Goal: Complete application form: Complete application form

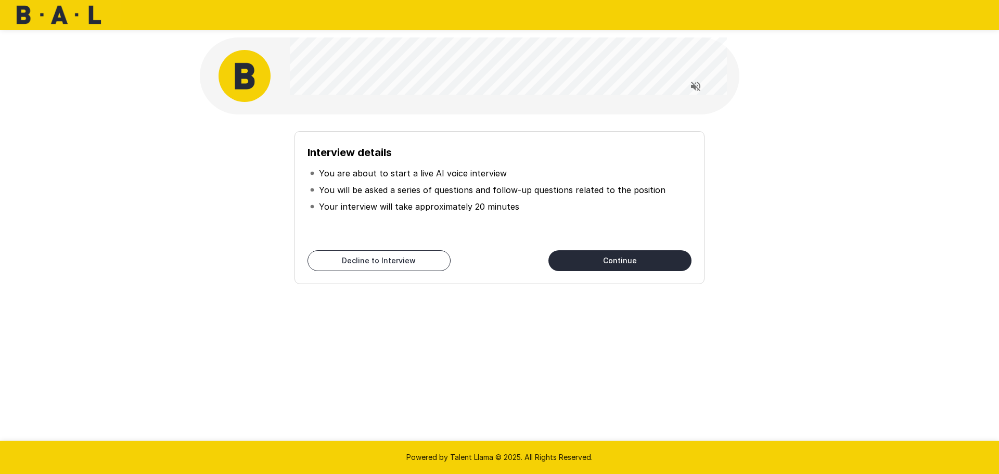
click at [586, 259] on button "Continue" at bounding box center [620, 260] width 143 height 21
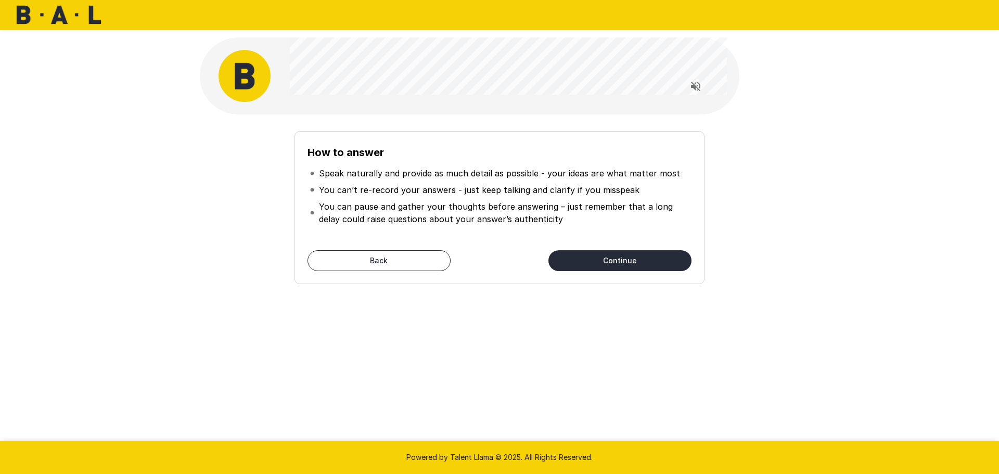
click at [586, 258] on button "Continue" at bounding box center [620, 260] width 143 height 21
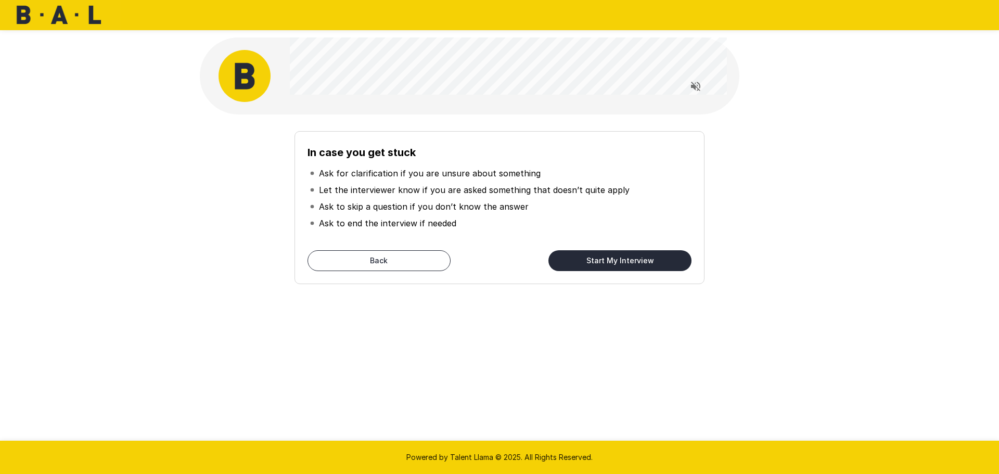
click at [586, 258] on button "Start My Interview" at bounding box center [620, 260] width 143 height 21
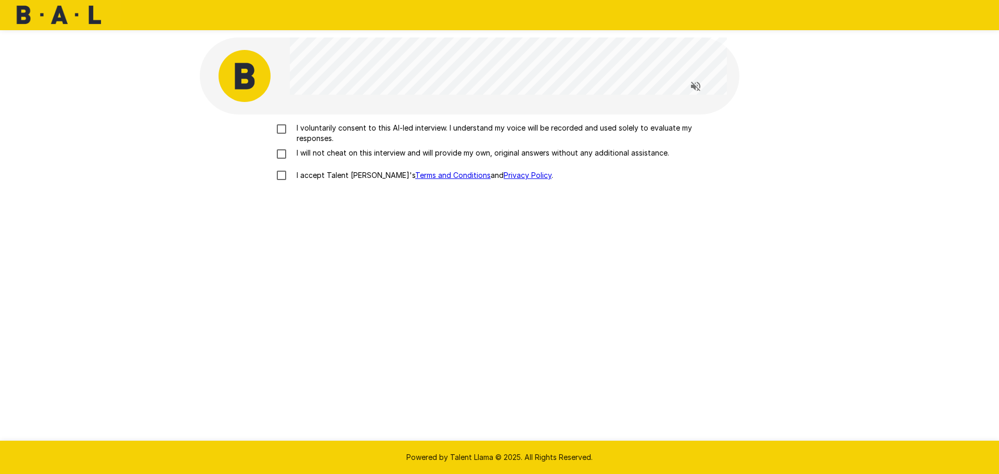
click at [297, 130] on p "I voluntarily consent to this AI-led interview. I understand my voice will be r…" at bounding box center [511, 133] width 436 height 21
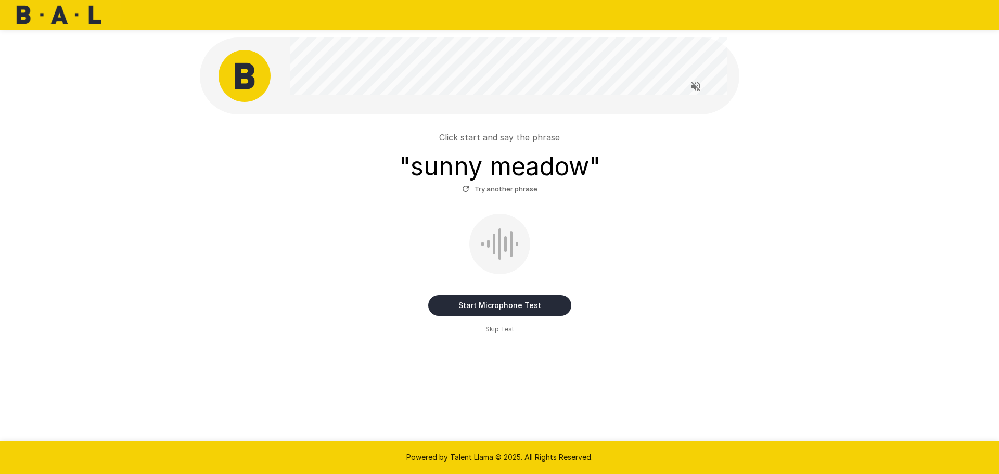
click at [478, 309] on button "Start Microphone Test" at bounding box center [499, 305] width 143 height 21
click at [478, 309] on button "Stop & Submit" at bounding box center [499, 305] width 143 height 21
click at [500, 307] on button "Stop & Submit" at bounding box center [499, 305] width 143 height 21
click at [455, 304] on button "Stop & Submit" at bounding box center [499, 305] width 143 height 21
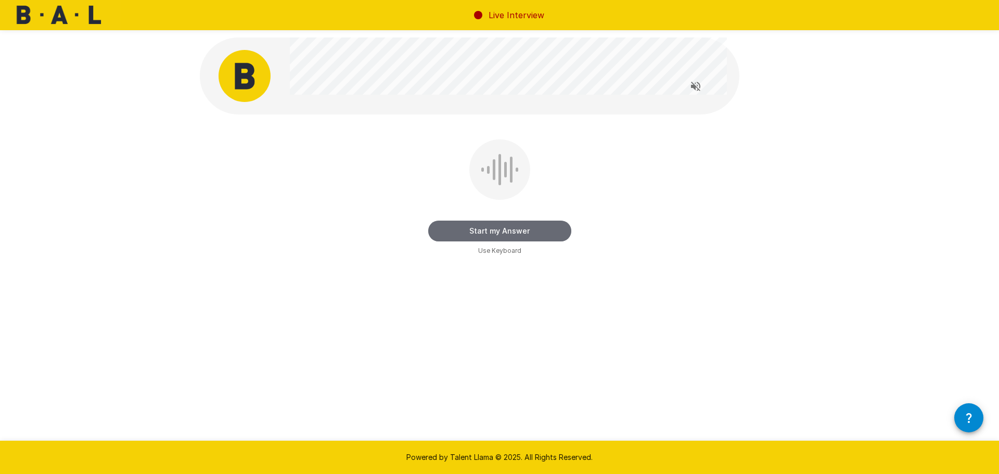
click at [477, 235] on button "Start my Answer" at bounding box center [499, 231] width 143 height 21
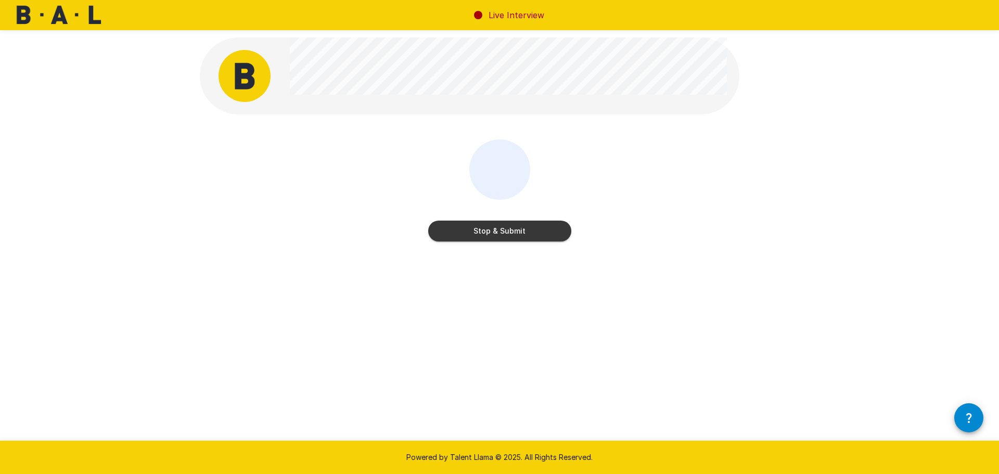
click at [477, 235] on button "Stop & Submit" at bounding box center [499, 231] width 143 height 21
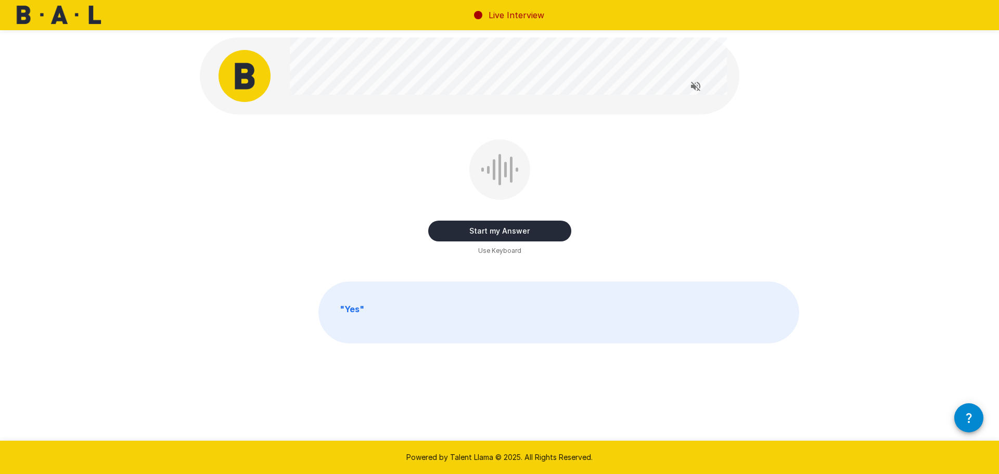
click at [477, 235] on button "Start my Answer" at bounding box center [499, 231] width 143 height 21
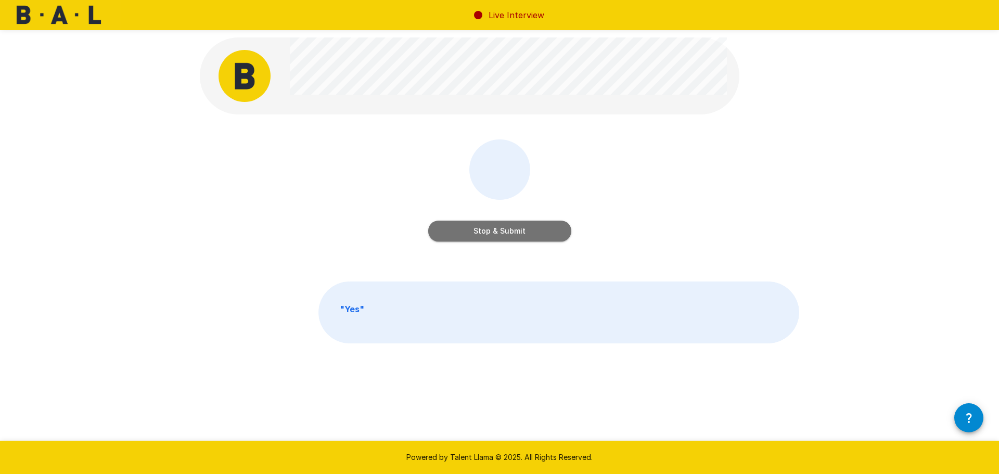
click at [477, 235] on button "Stop & Submit" at bounding box center [499, 231] width 143 height 21
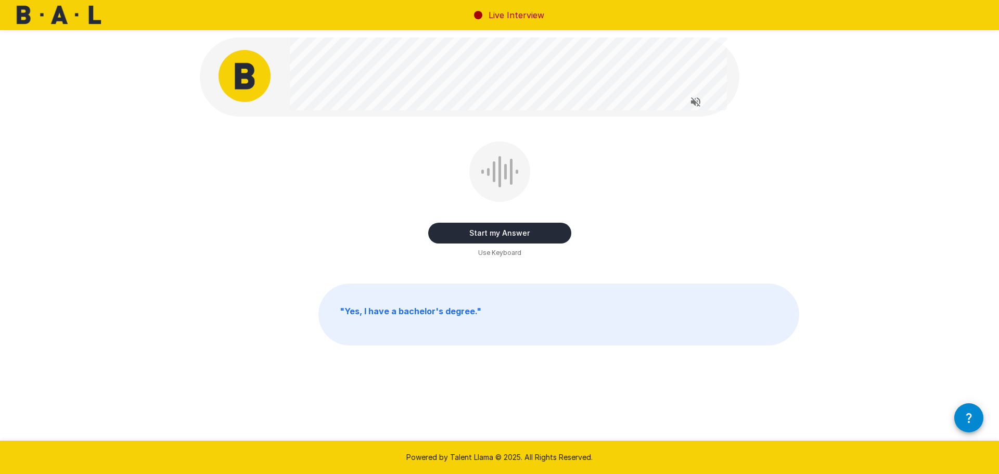
click at [477, 235] on button "Start my Answer" at bounding box center [499, 233] width 143 height 21
click at [477, 235] on button "Stop & Submit" at bounding box center [499, 233] width 143 height 21
click at [478, 239] on button "Start my Answer" at bounding box center [499, 233] width 143 height 21
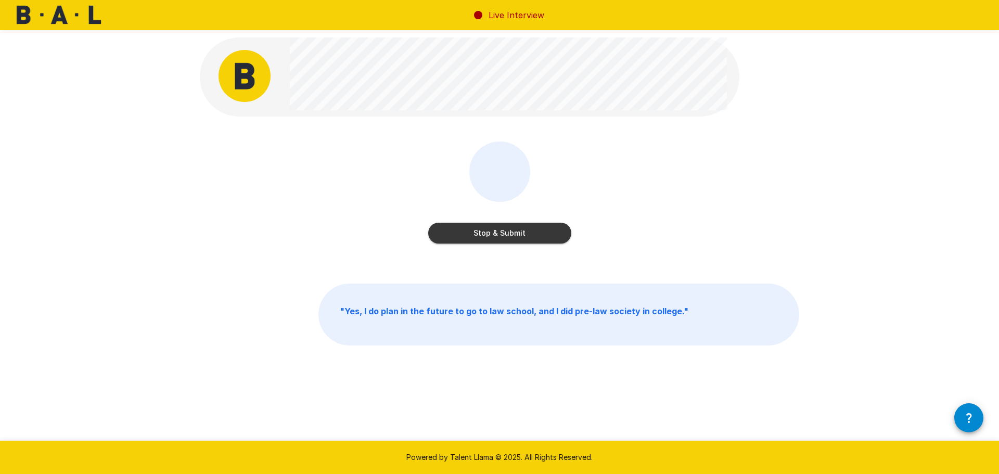
click at [478, 239] on button "Stop & Submit" at bounding box center [499, 233] width 143 height 21
click at [478, 239] on button "Start my Answer" at bounding box center [499, 233] width 143 height 21
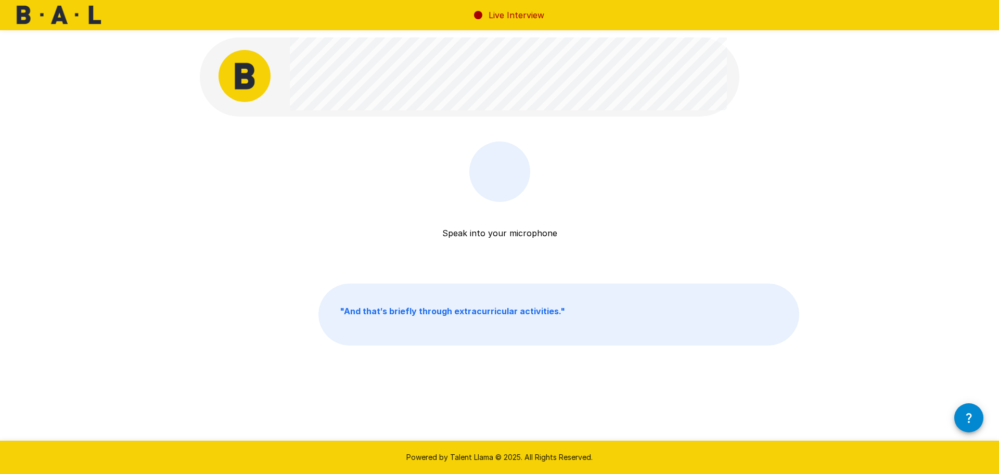
click at [496, 189] on div at bounding box center [500, 172] width 61 height 60
click at [729, 191] on div "Speak into your microphone Stop & Submit" at bounding box center [500, 200] width 600 height 117
click at [503, 197] on div at bounding box center [500, 172] width 61 height 60
click at [517, 236] on p "Speak into your microphone" at bounding box center [499, 220] width 115 height 37
click at [480, 15] on circle at bounding box center [478, 15] width 8 height 8
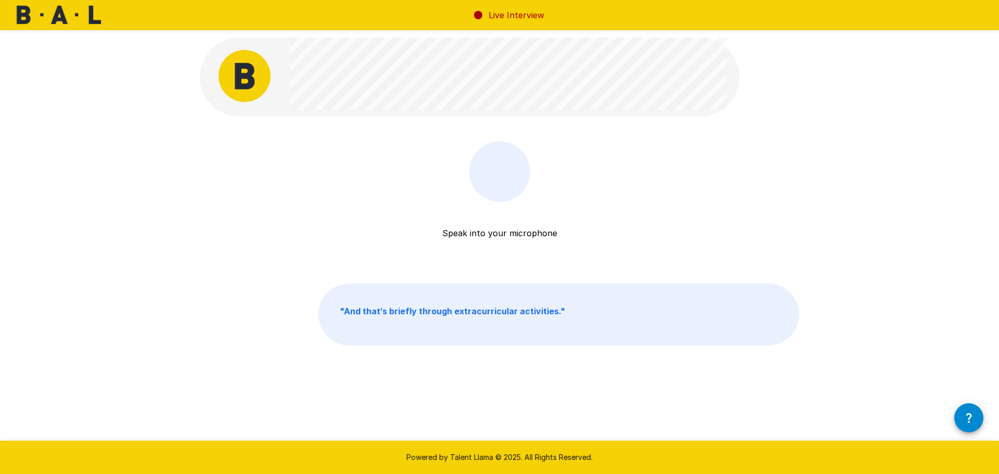
click at [498, 228] on p "Speak into your microphone" at bounding box center [499, 220] width 115 height 37
click at [492, 182] on div at bounding box center [500, 171] width 40 height 31
click at [242, 69] on img at bounding box center [245, 76] width 52 height 52
click at [504, 194] on div at bounding box center [500, 172] width 61 height 60
click at [406, 223] on div "Speak into your microphone Stop & Submit" at bounding box center [500, 200] width 600 height 117
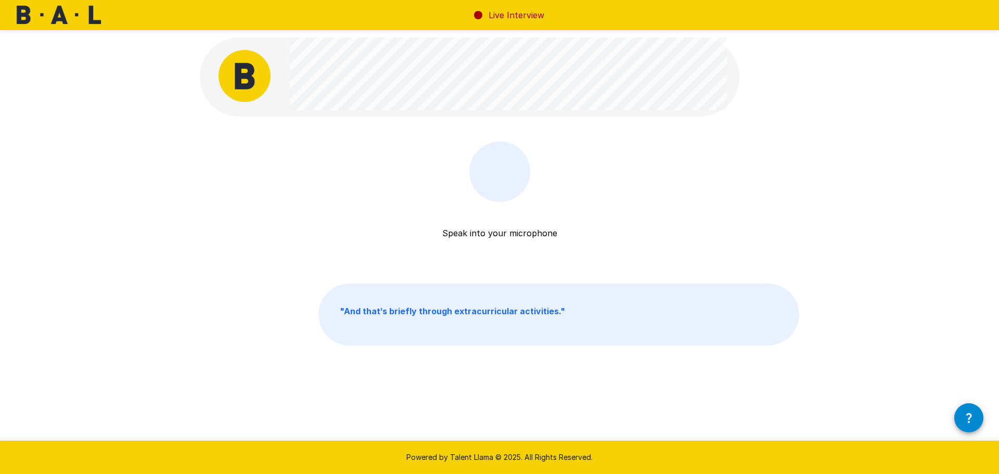
click at [497, 267] on div "Speak into your microphone Stop & Submit" at bounding box center [499, 214] width 143 height 144
click at [511, 190] on div at bounding box center [500, 172] width 61 height 60
click at [245, 100] on img at bounding box center [245, 76] width 52 height 52
click at [970, 425] on button "button" at bounding box center [969, 417] width 29 height 29
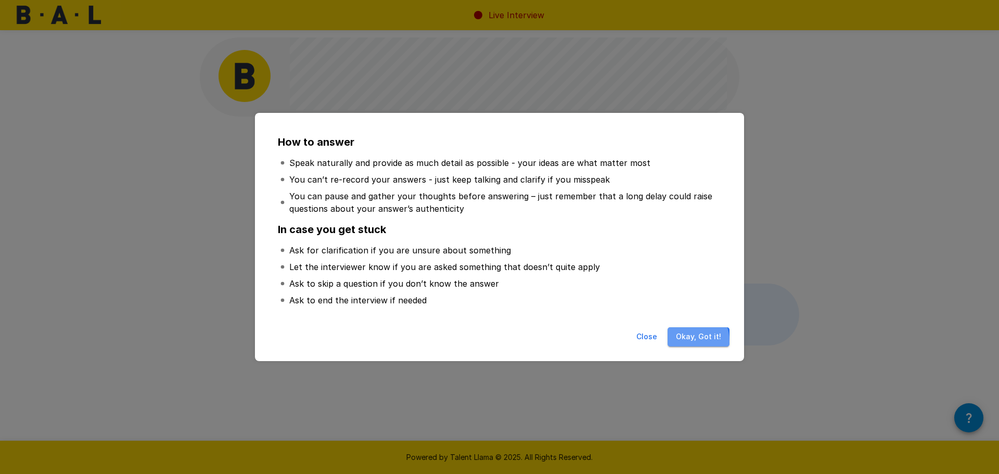
click at [685, 341] on button "Okay, Got it!" at bounding box center [699, 336] width 62 height 19
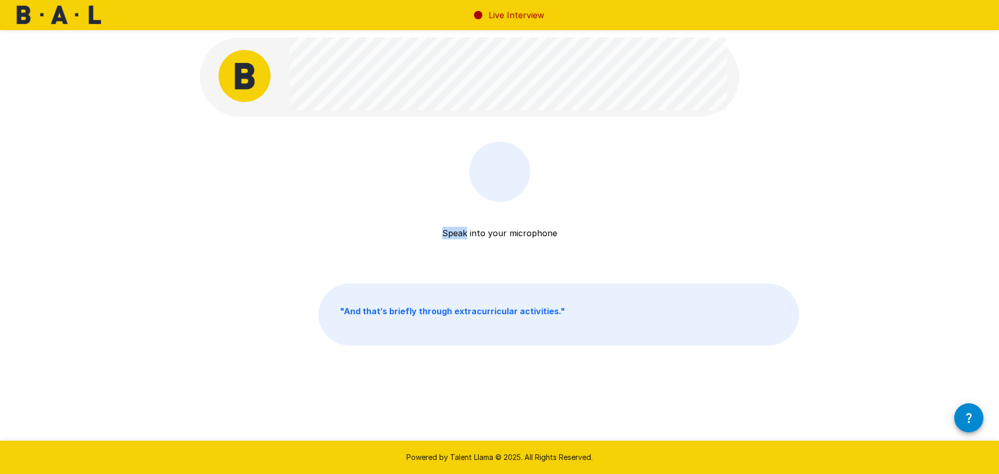
click at [510, 206] on p "Speak into your microphone" at bounding box center [499, 220] width 115 height 37
click at [470, 19] on div "Live Interview" at bounding box center [499, 15] width 999 height 30
click at [509, 205] on p "Speak into your microphone" at bounding box center [499, 220] width 115 height 37
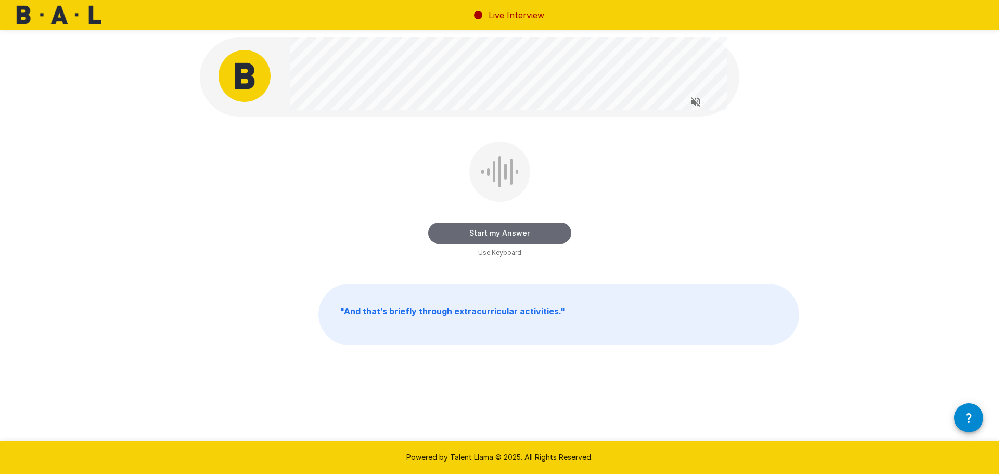
click at [487, 236] on button "Start my Answer" at bounding box center [499, 233] width 143 height 21
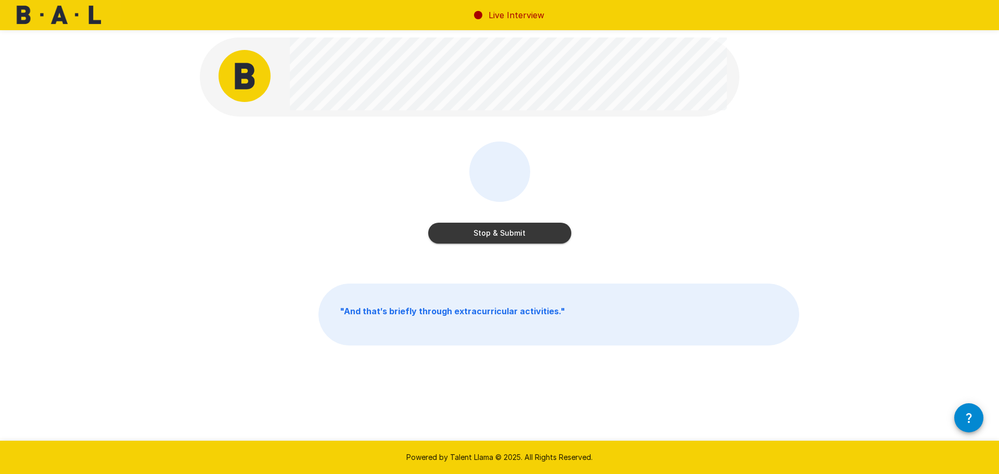
click at [487, 236] on button "Stop & Submit" at bounding box center [499, 233] width 143 height 21
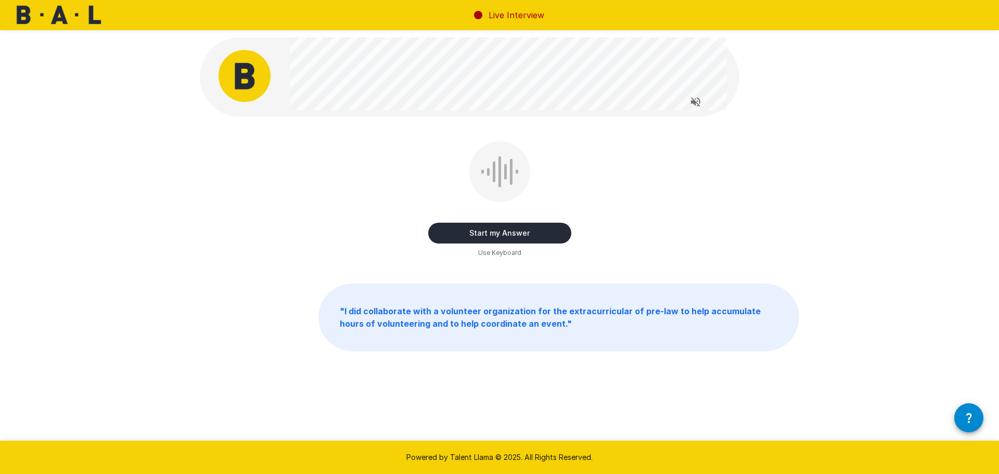
click at [487, 236] on button "Start my Answer" at bounding box center [499, 233] width 143 height 21
click at [487, 236] on button "Stop & Submit" at bounding box center [499, 233] width 143 height 21
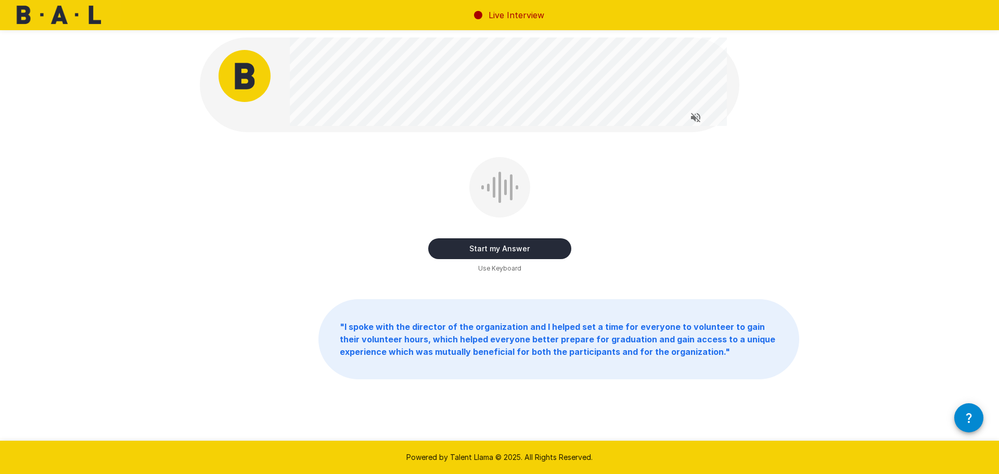
click at [488, 251] on button "Start my Answer" at bounding box center [499, 248] width 143 height 21
click at [488, 251] on button "Stop & Submit" at bounding box center [499, 248] width 143 height 21
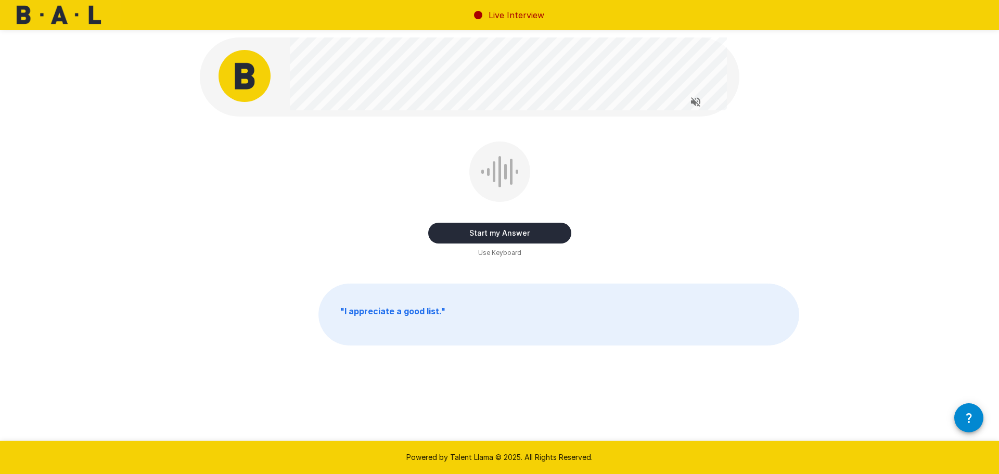
click at [485, 236] on button "Start my Answer" at bounding box center [499, 233] width 143 height 21
click at [485, 236] on button "Stop & Submit" at bounding box center [499, 233] width 143 height 21
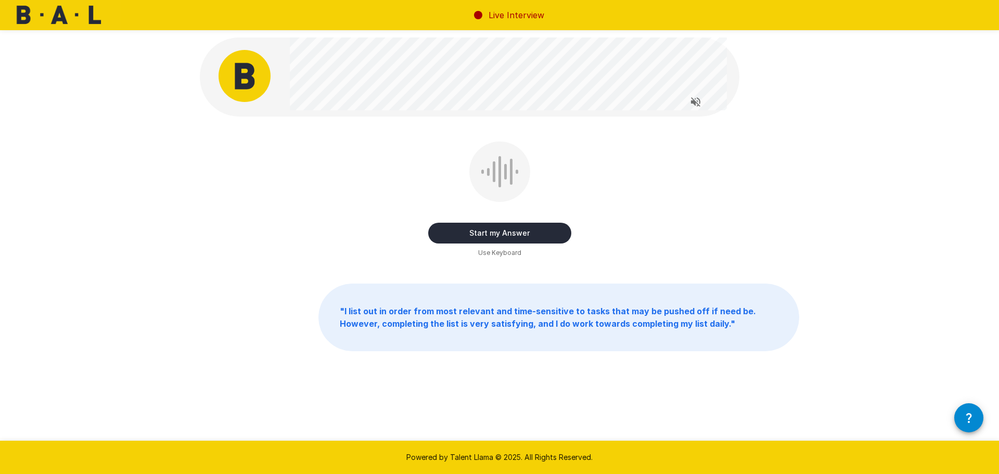
click at [465, 234] on button "Start my Answer" at bounding box center [499, 233] width 143 height 21
click at [465, 234] on button "Stop & Submit" at bounding box center [499, 233] width 143 height 21
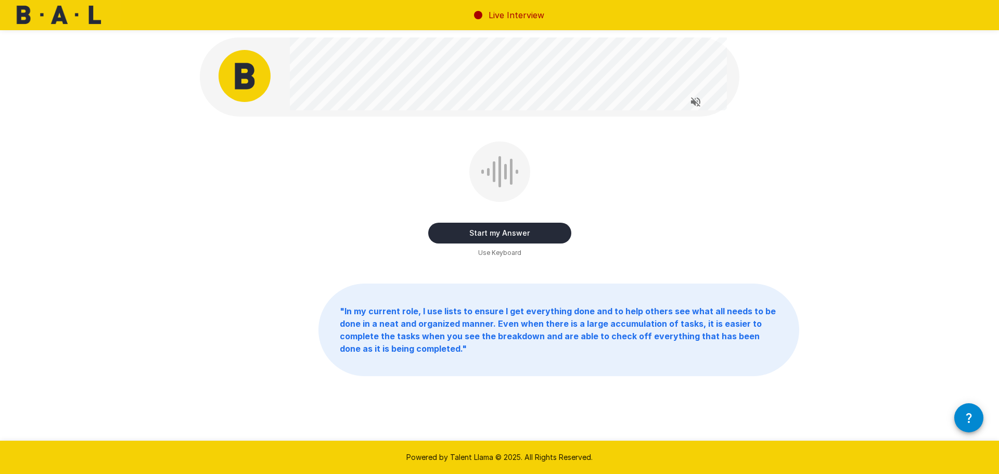
click at [457, 231] on button "Start my Answer" at bounding box center [499, 233] width 143 height 21
click at [457, 231] on button "Stop & Submit" at bounding box center [499, 233] width 143 height 21
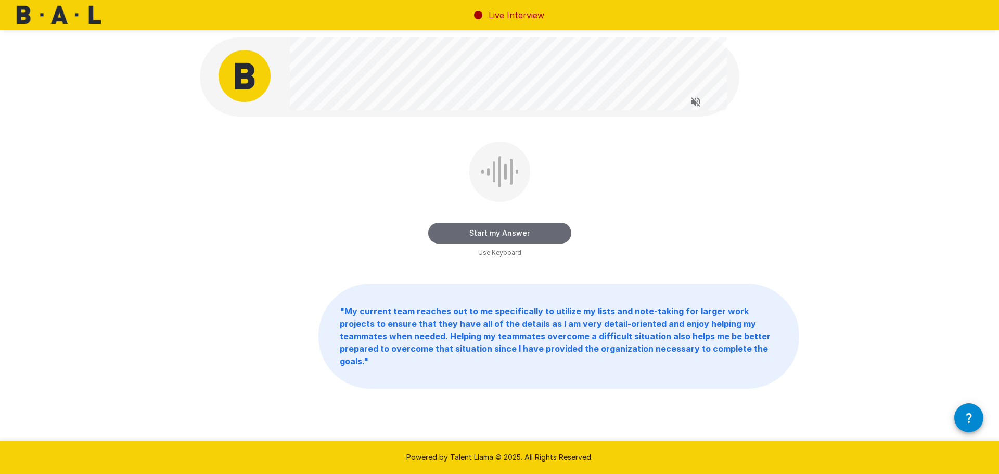
click at [457, 231] on button "Start my Answer" at bounding box center [499, 233] width 143 height 21
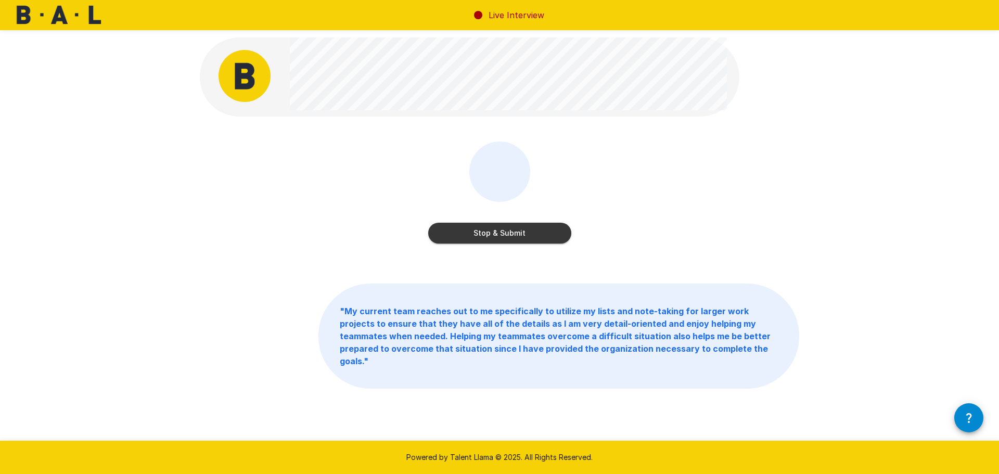
click at [457, 231] on button "Stop & Submit" at bounding box center [499, 233] width 143 height 21
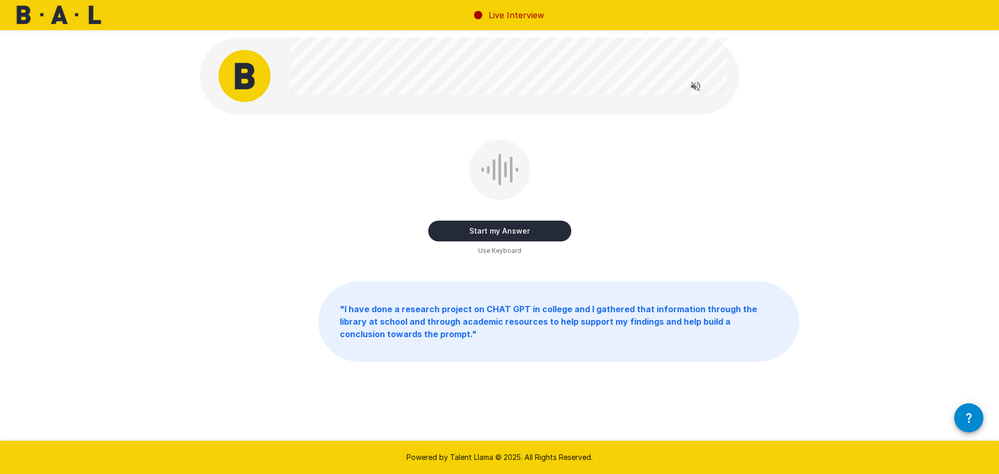
click at [457, 231] on button "Start my Answer" at bounding box center [499, 231] width 143 height 21
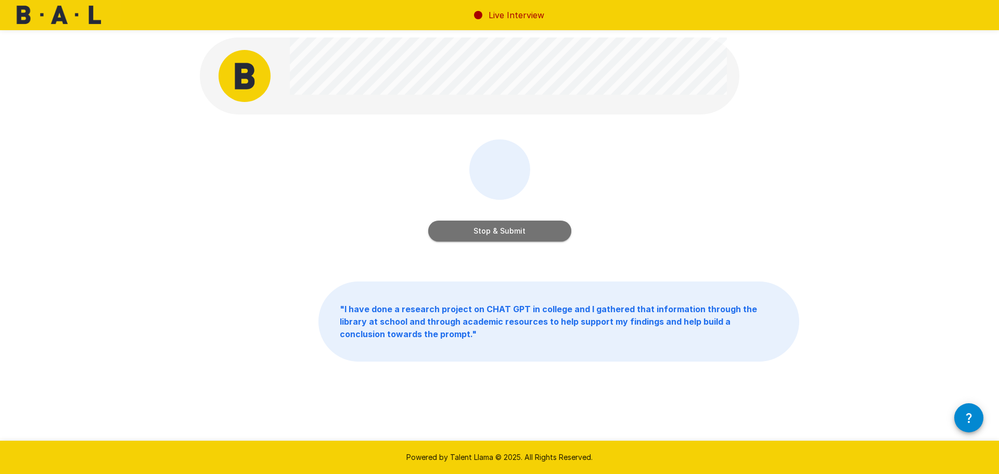
click at [457, 231] on button "Stop & Submit" at bounding box center [499, 231] width 143 height 21
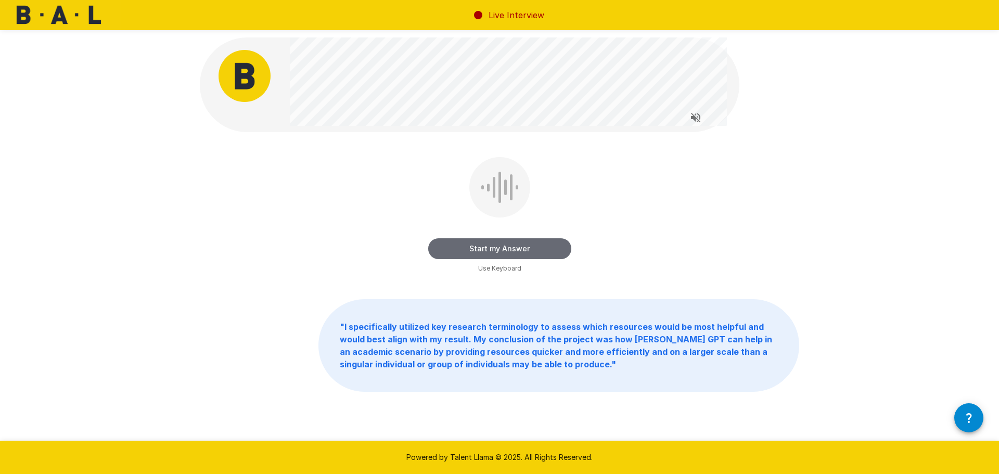
click at [459, 251] on button "Start my Answer" at bounding box center [499, 248] width 143 height 21
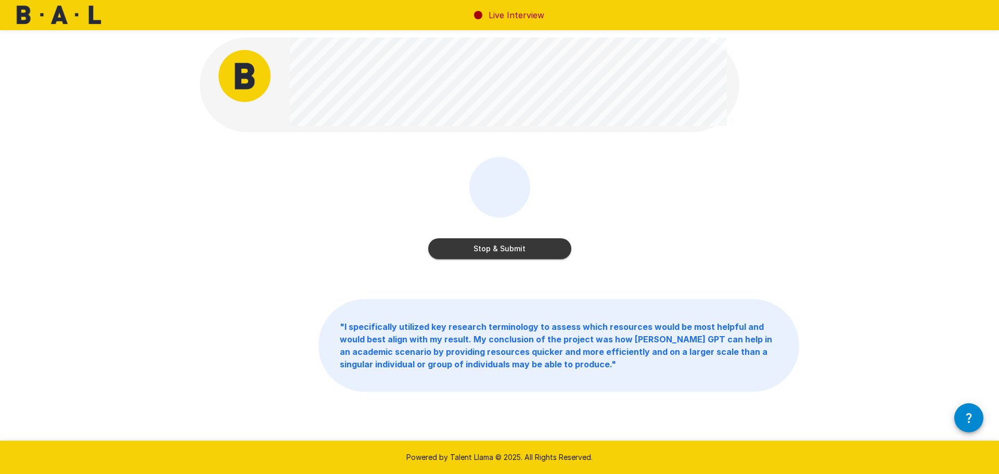
click at [452, 256] on button "Stop & Submit" at bounding box center [499, 248] width 143 height 21
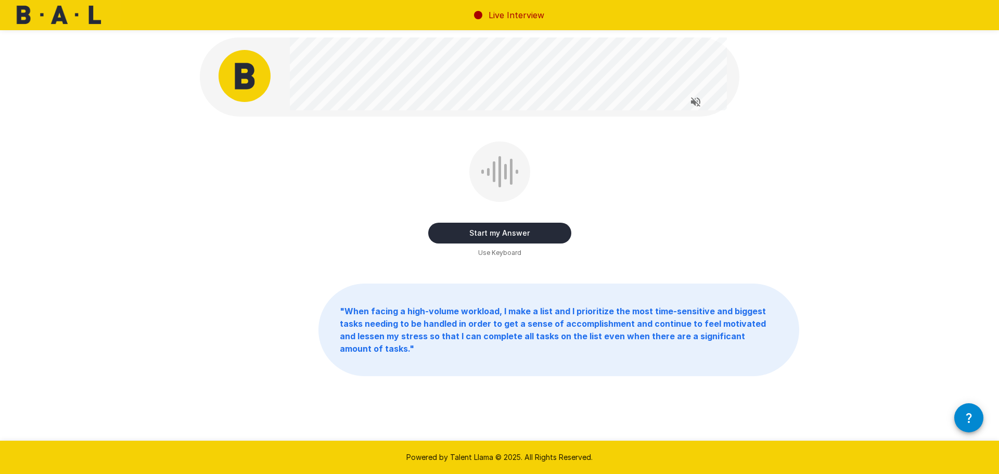
click at [461, 236] on button "Start my Answer" at bounding box center [499, 233] width 143 height 21
click at [461, 236] on button "Stop & Submit" at bounding box center [499, 233] width 143 height 21
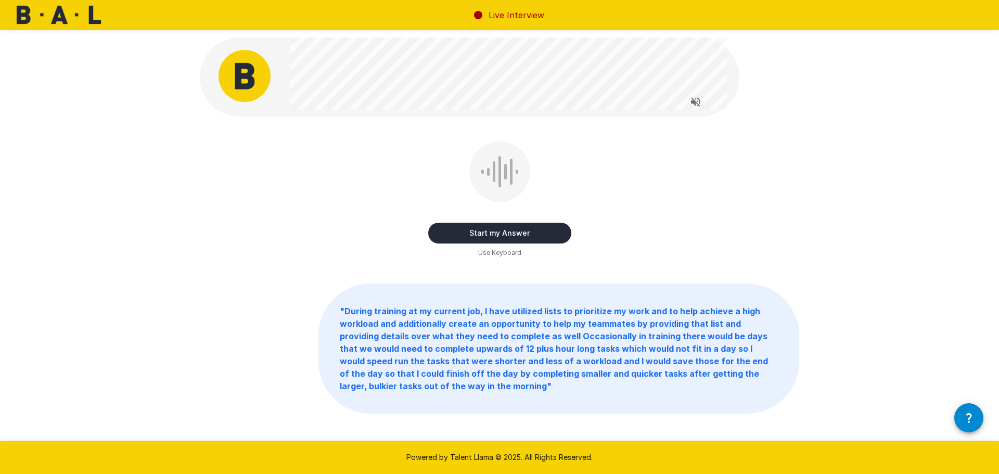
click at [458, 235] on button "Start my Answer" at bounding box center [499, 233] width 143 height 21
click at [458, 235] on button "Stop & Submit" at bounding box center [499, 233] width 143 height 21
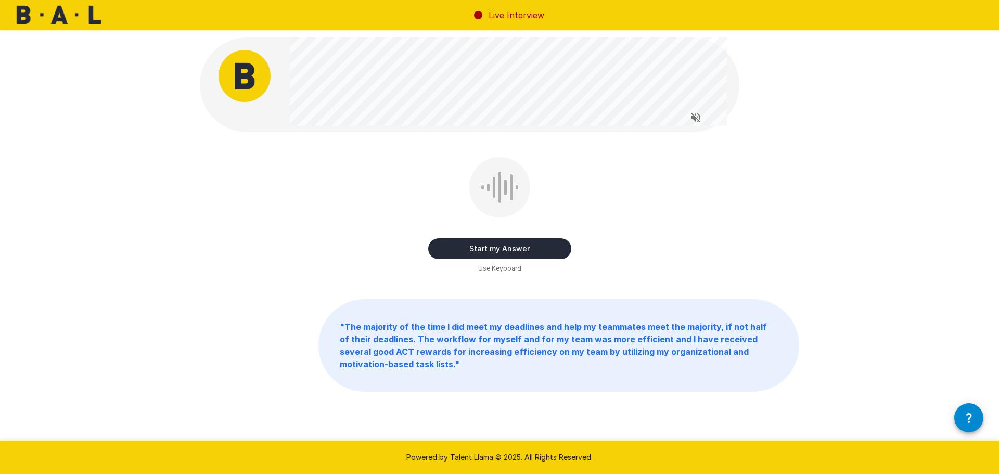
click at [467, 248] on button "Start my Answer" at bounding box center [499, 248] width 143 height 21
click at [465, 248] on button "Stop & Submit" at bounding box center [499, 248] width 143 height 21
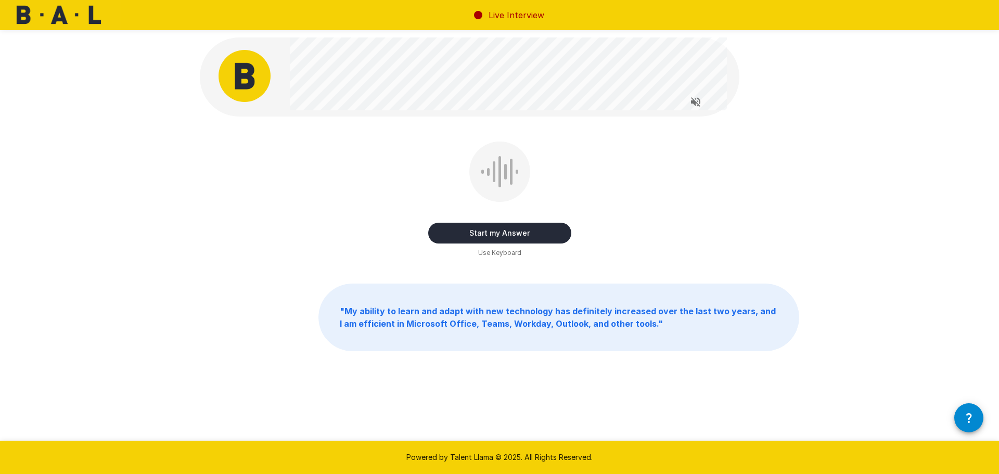
click at [462, 234] on button "Start my Answer" at bounding box center [499, 233] width 143 height 21
click at [462, 234] on button "Stop & Submit" at bounding box center [499, 233] width 143 height 21
click at [452, 232] on button "Start my Answer" at bounding box center [499, 233] width 143 height 21
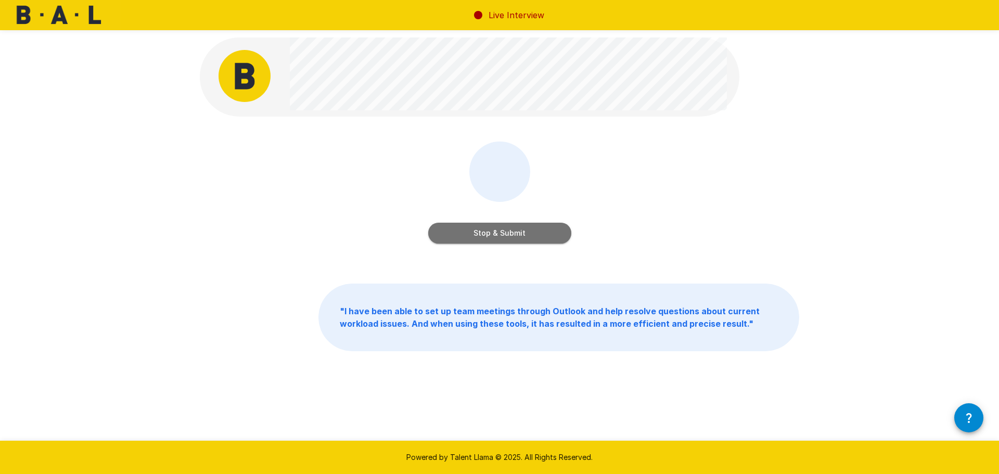
click at [452, 232] on button "Stop & Submit" at bounding box center [499, 233] width 143 height 21
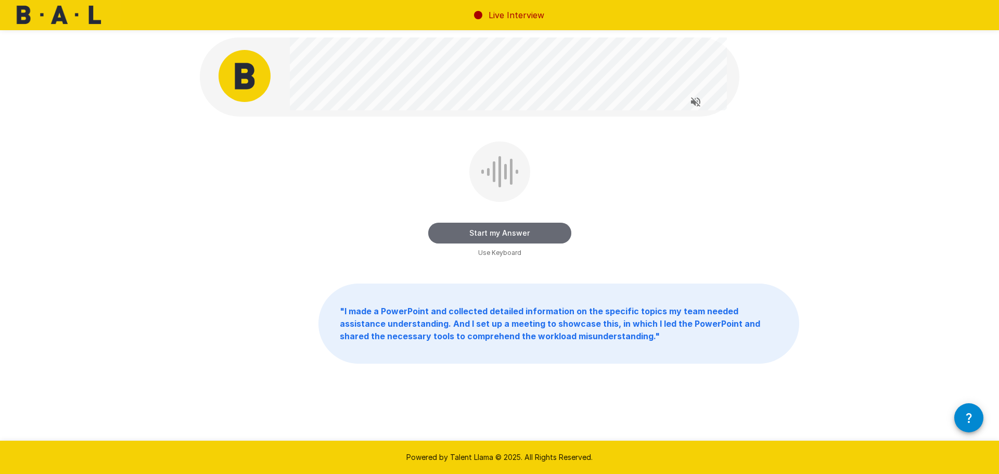
click at [452, 233] on button "Start my Answer" at bounding box center [499, 233] width 143 height 21
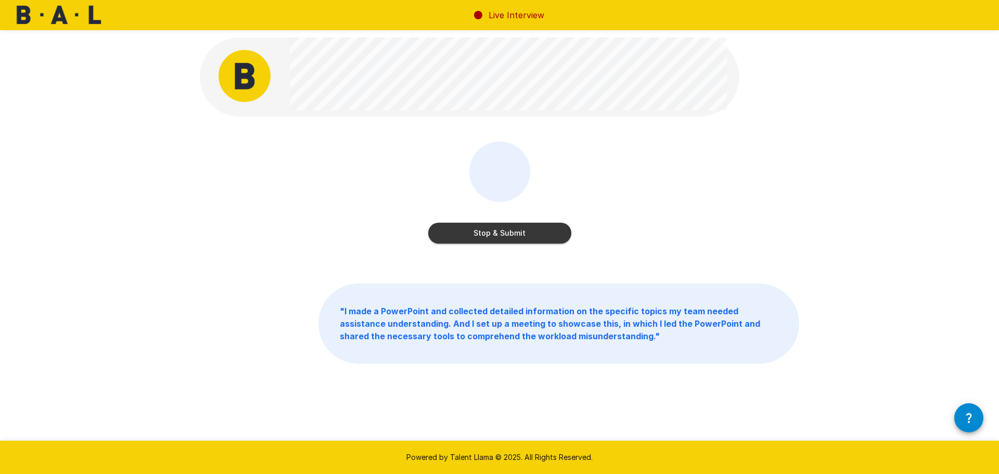
click at [452, 233] on button "Stop & Submit" at bounding box center [499, 233] width 143 height 21
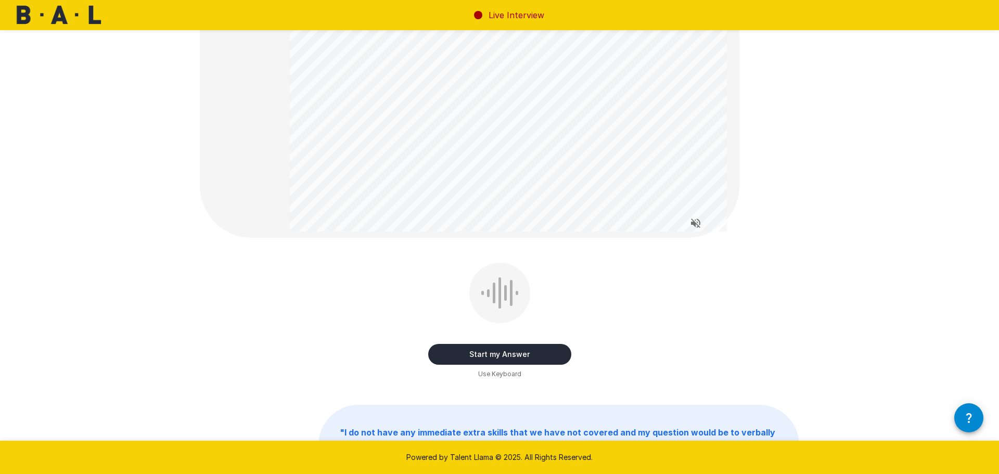
scroll to position [83, 0]
click at [466, 350] on button "Start my Answer" at bounding box center [499, 353] width 143 height 21
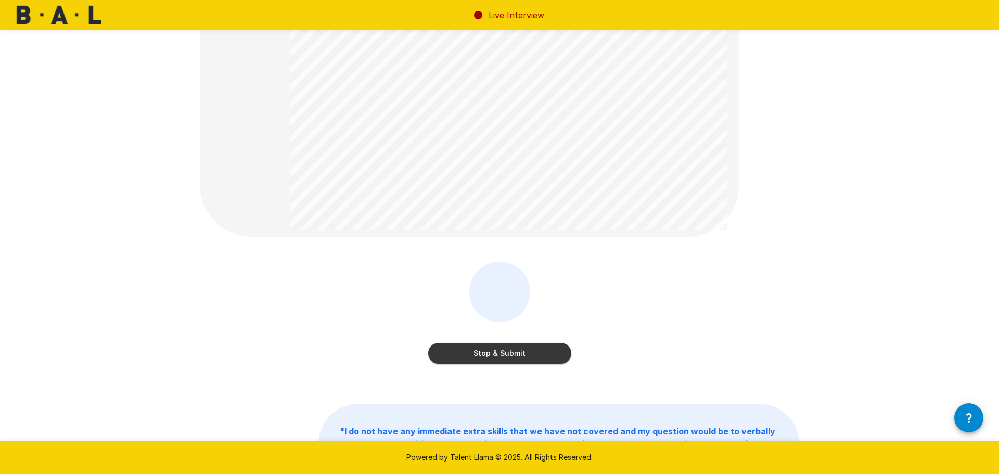
click at [466, 350] on button "Stop & Submit" at bounding box center [499, 353] width 143 height 21
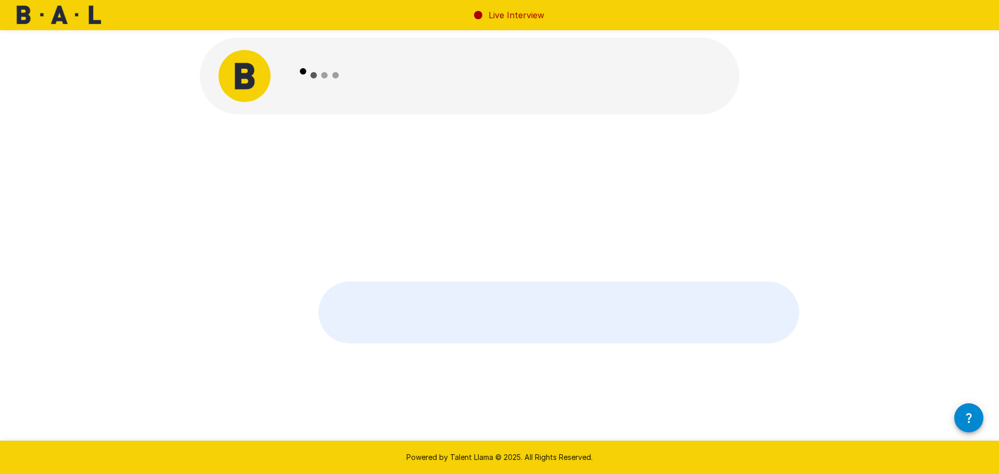
scroll to position [0, 0]
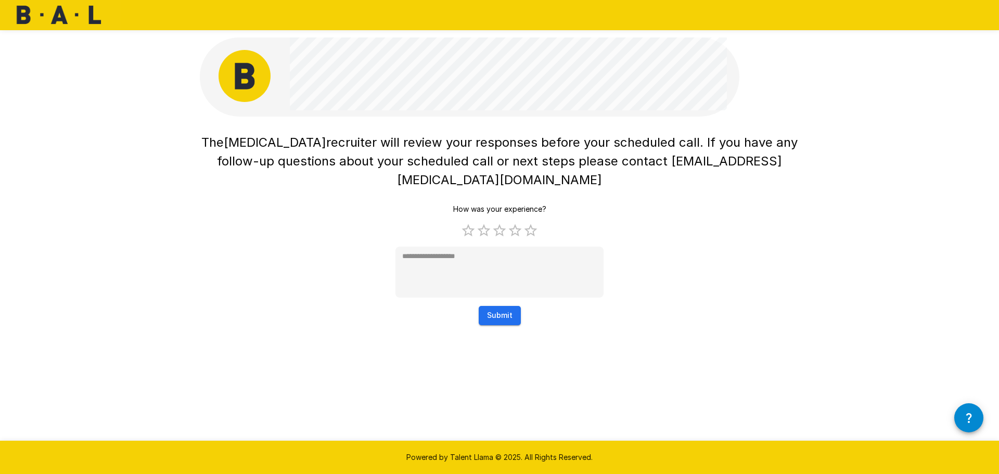
type textarea "*"
